Goal: Task Accomplishment & Management: Manage account settings

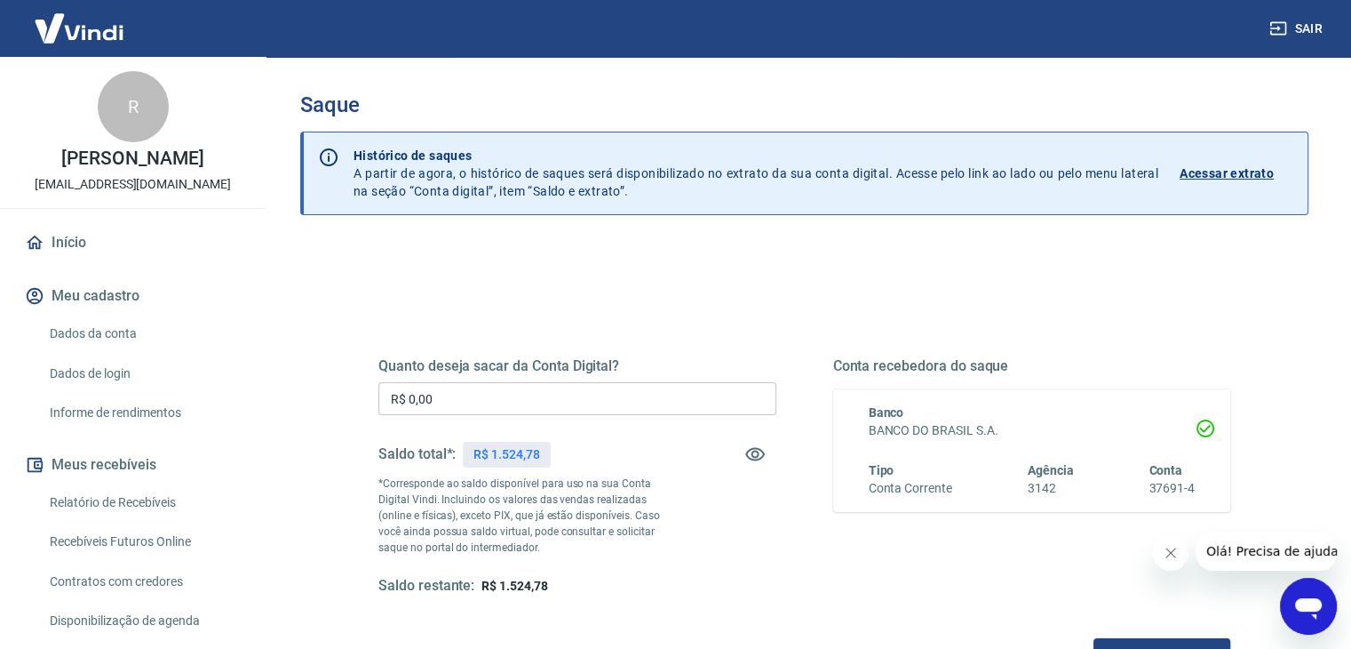
click at [518, 413] on input "R$ 0,00" at bounding box center [577, 398] width 398 height 33
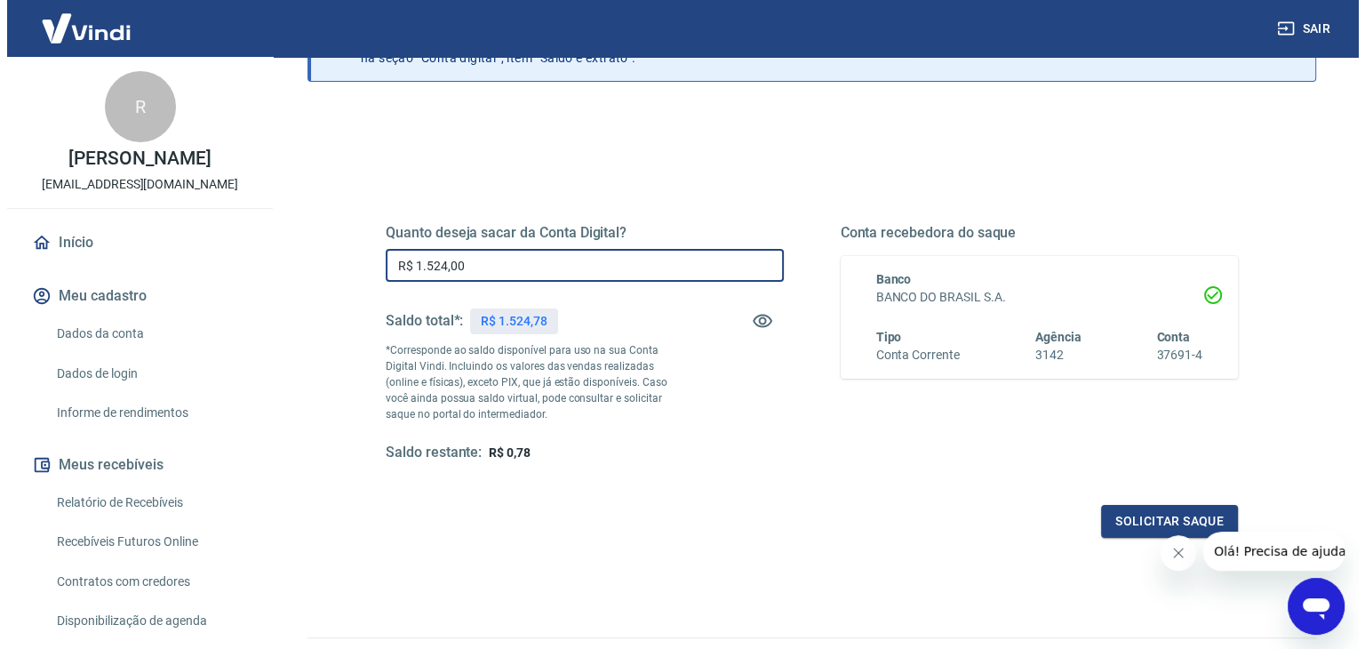
scroll to position [229, 0]
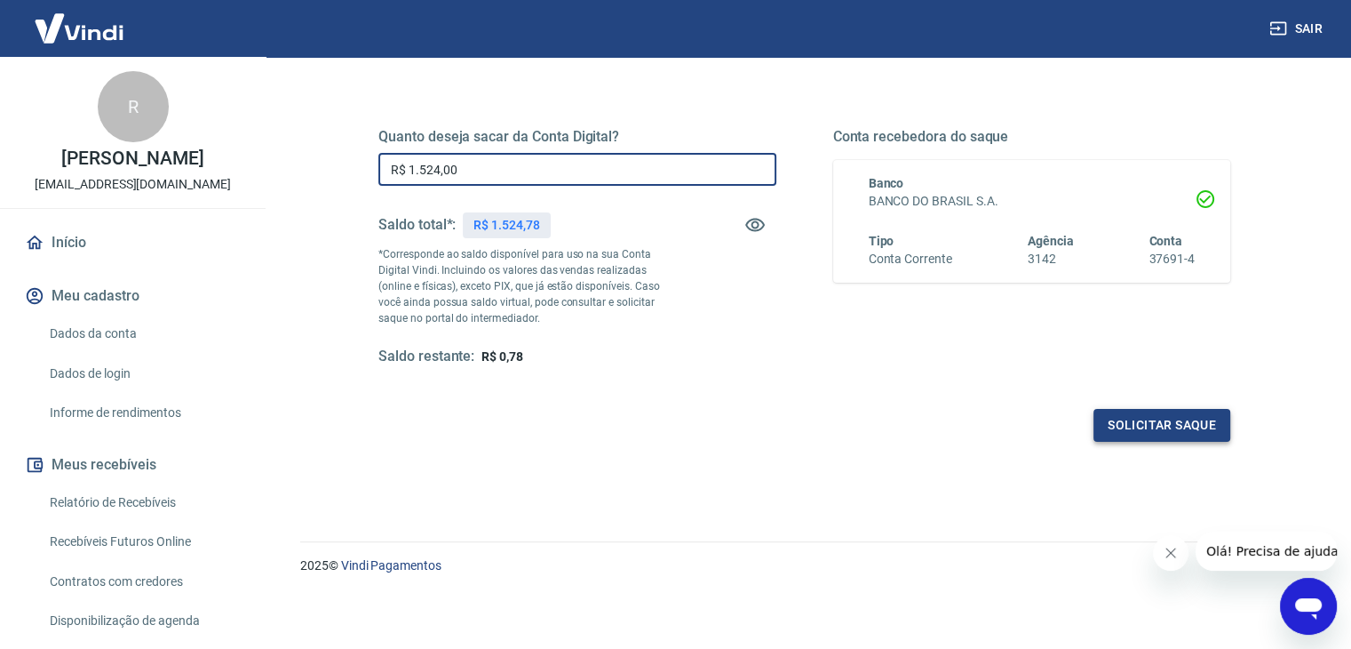
type input "R$ 1.524,00"
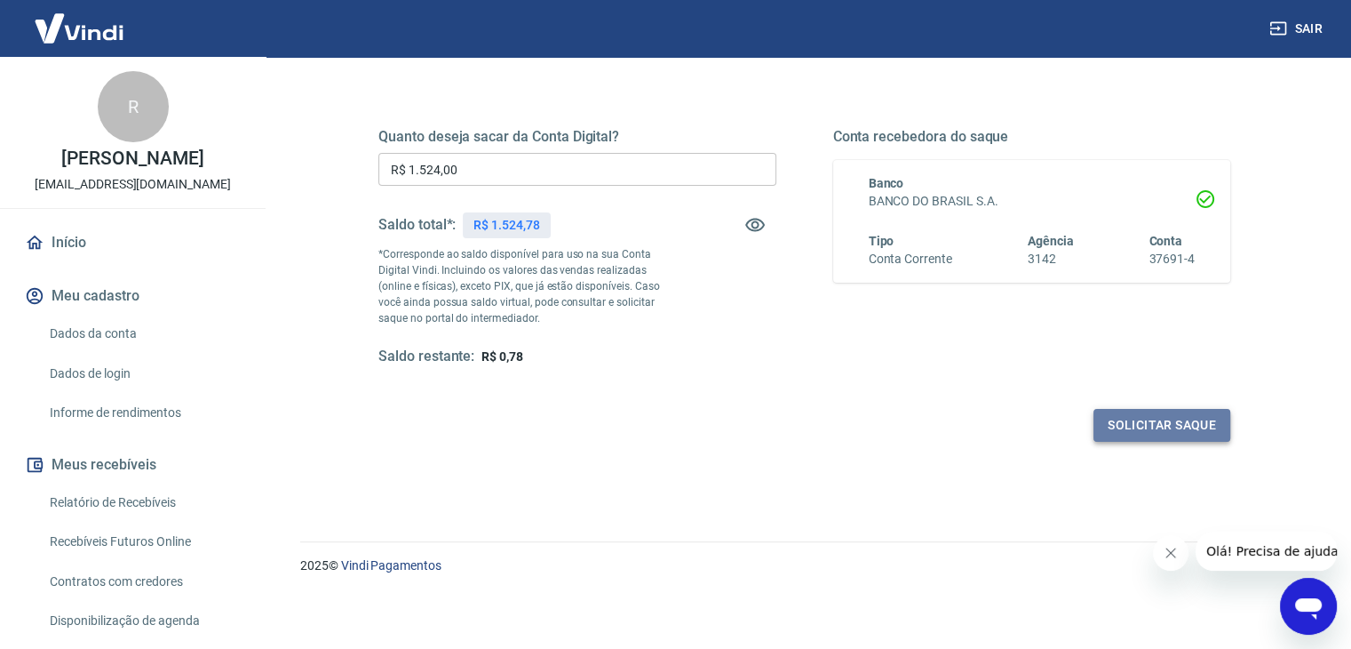
click at [1112, 416] on button "Solicitar saque" at bounding box center [1162, 425] width 137 height 33
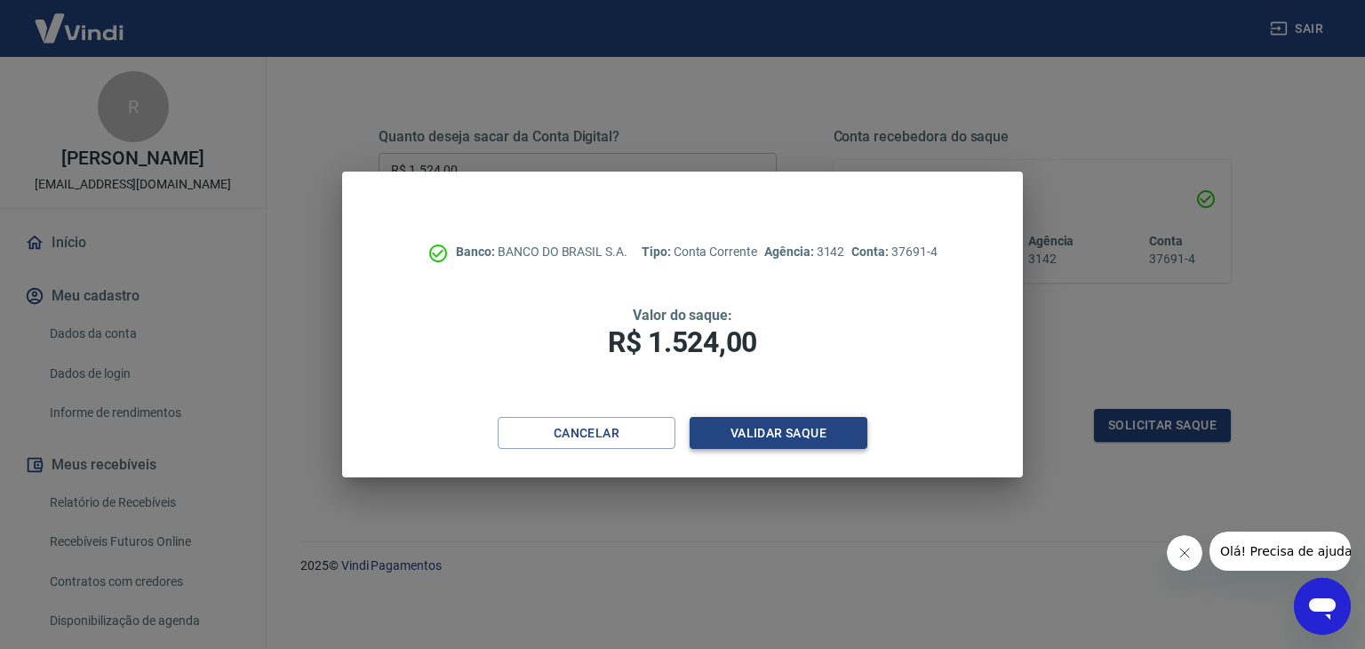
click at [741, 434] on button "Validar saque" at bounding box center [778, 433] width 178 height 33
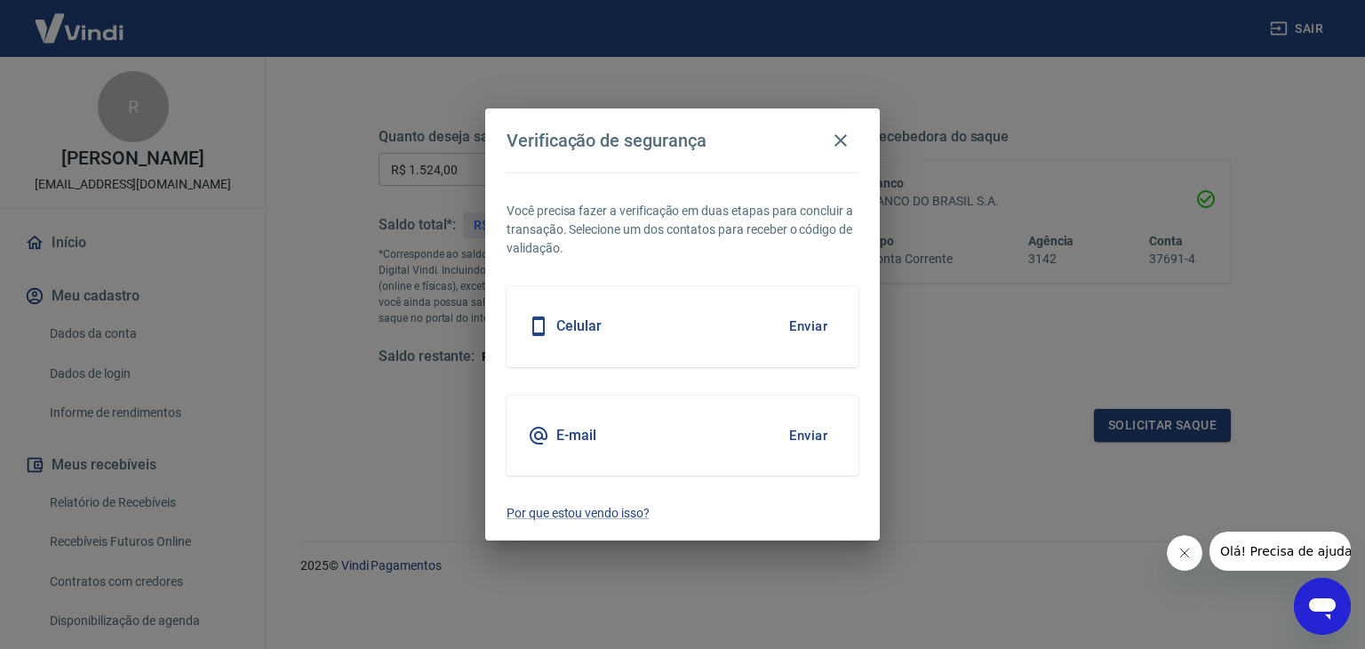
click at [797, 433] on button "Enviar" at bounding box center [808, 435] width 58 height 37
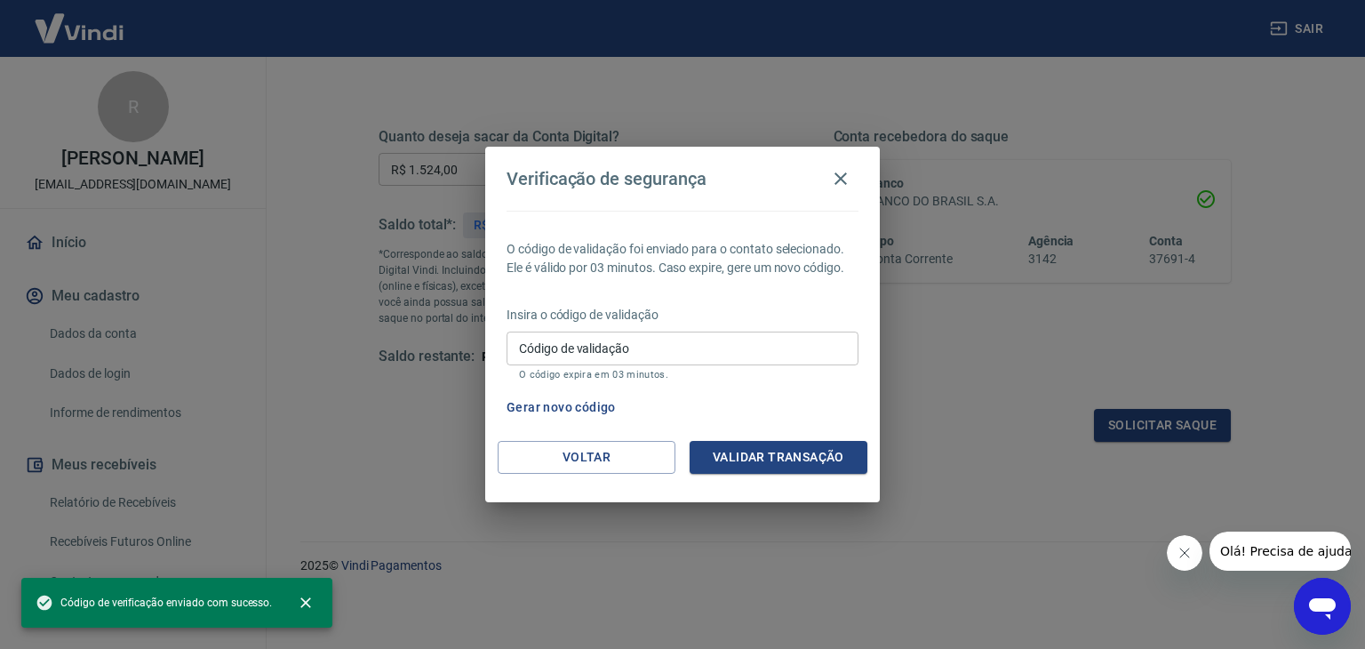
click at [576, 337] on div "Código de validação Código de validação O código expira em 03 minutos." at bounding box center [682, 355] width 352 height 48
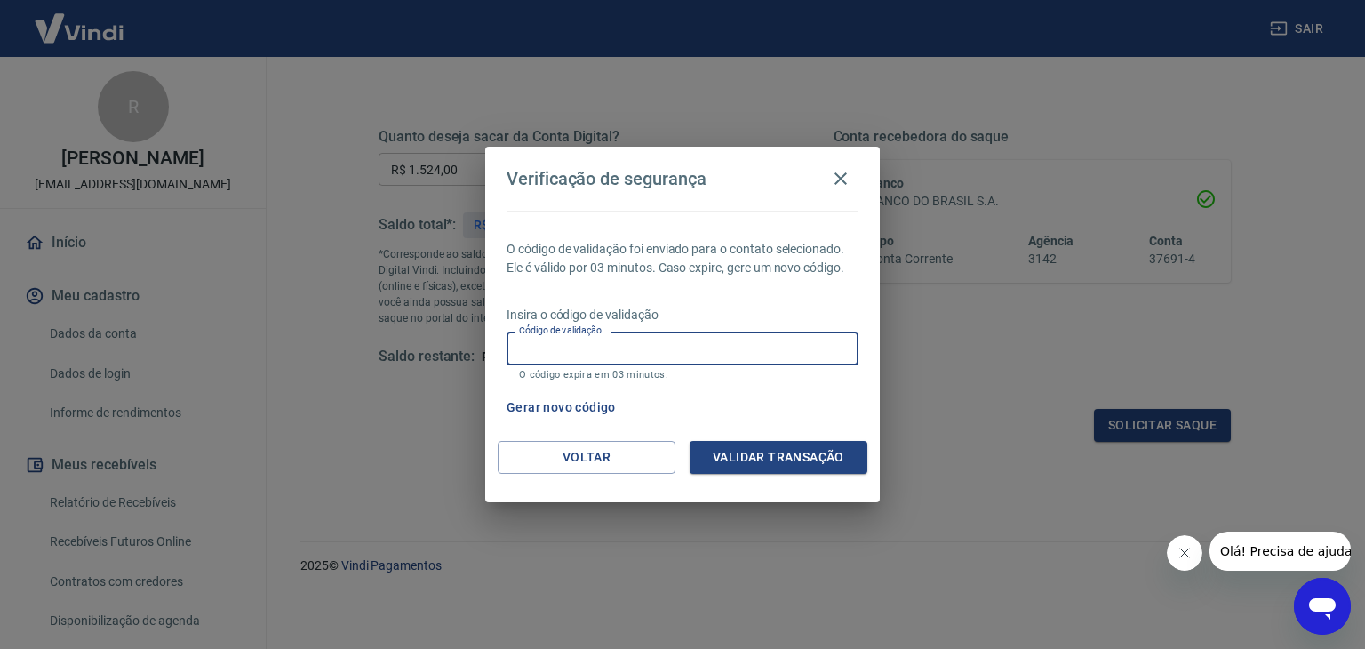
paste input "157879"
type input "157879"
click at [823, 466] on button "Validar transação" at bounding box center [778, 457] width 178 height 33
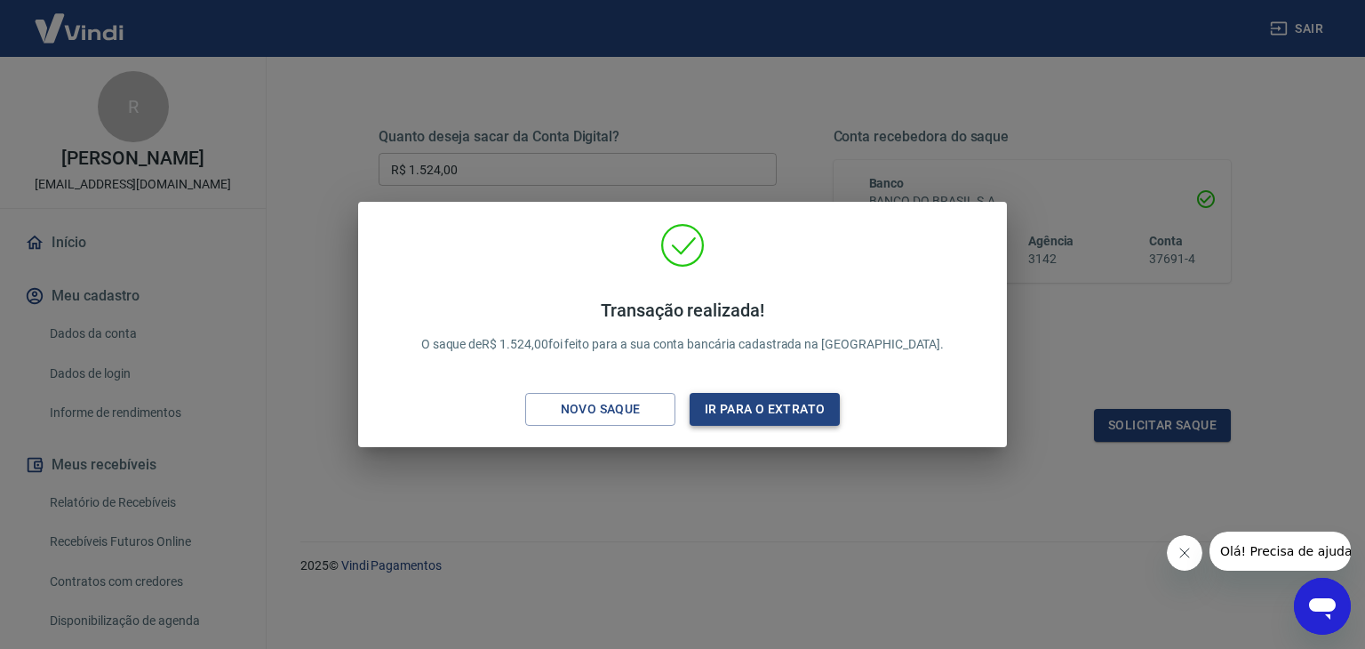
click at [772, 413] on button "Ir para o extrato" at bounding box center [764, 409] width 150 height 33
